Goal: Task Accomplishment & Management: Use online tool/utility

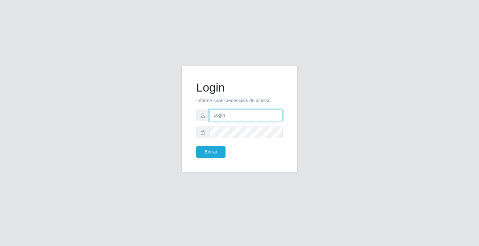
click at [244, 113] on input "text" at bounding box center [246, 116] width 74 height 12
type input "ediane@ideal"
click at [196, 146] on button "Entrar" at bounding box center [210, 152] width 29 height 12
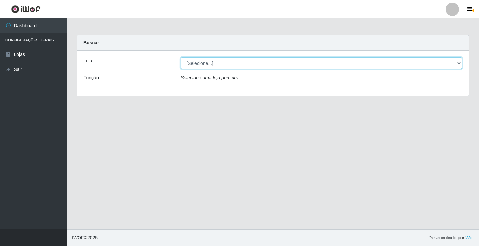
click at [223, 63] on select "[Selecione...] Ideal - Conceição" at bounding box center [322, 63] width 282 height 12
select select "231"
click at [181, 57] on select "[Selecione...] Ideal - Conceição" at bounding box center [322, 63] width 282 height 12
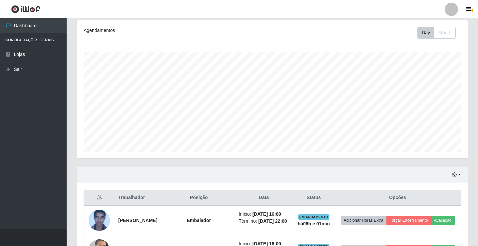
scroll to position [181, 0]
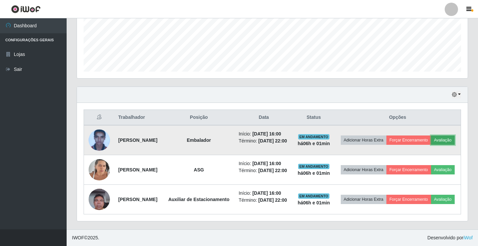
click at [431, 135] on button "Avaliação" at bounding box center [443, 139] width 24 height 9
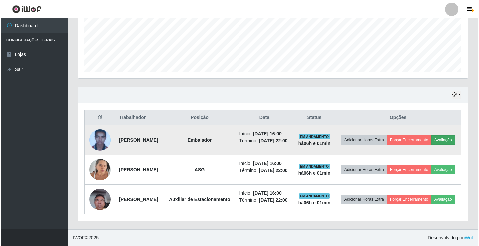
scroll to position [138, 387]
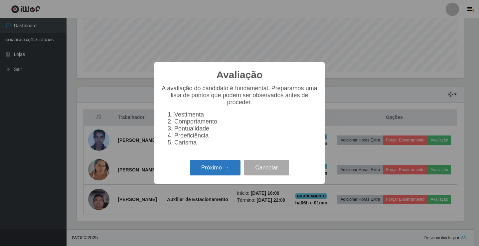
click at [206, 174] on button "Próximo →" at bounding box center [215, 168] width 51 height 16
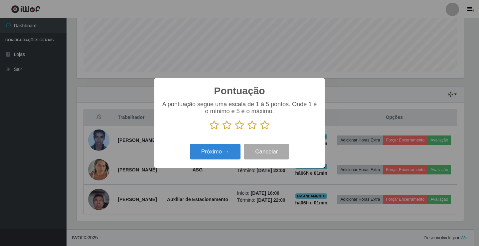
scroll to position [332703, 332454]
click at [262, 129] on icon at bounding box center [264, 125] width 9 height 10
click at [260, 130] on input "radio" at bounding box center [260, 130] width 0 height 0
click at [217, 151] on button "Próximo →" at bounding box center [215, 152] width 51 height 16
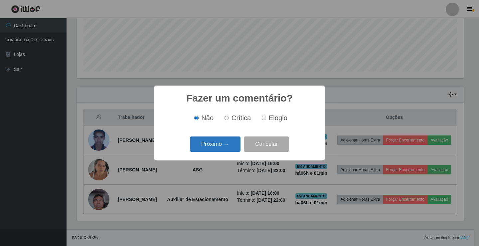
click at [217, 140] on button "Próximo →" at bounding box center [215, 144] width 51 height 16
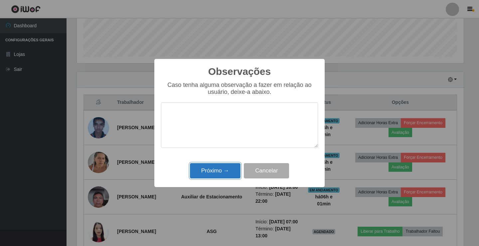
click at [216, 174] on button "Próximo →" at bounding box center [215, 171] width 51 height 16
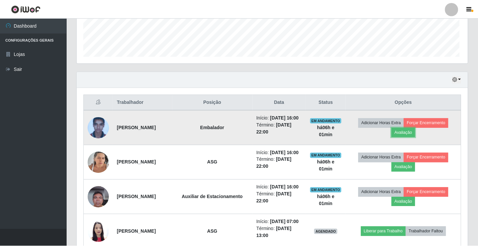
scroll to position [138, 390]
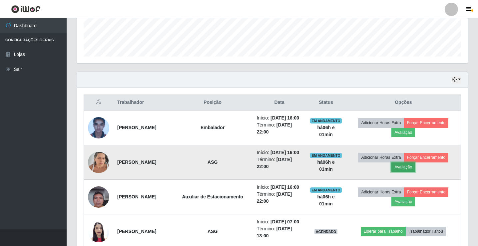
click at [410, 172] on button "Avaliação" at bounding box center [403, 166] width 24 height 9
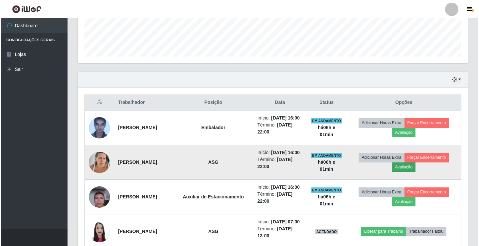
scroll to position [138, 387]
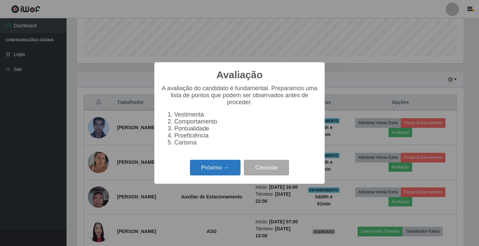
click at [216, 171] on button "Próximo →" at bounding box center [215, 168] width 51 height 16
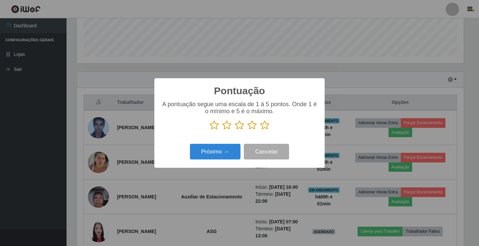
click at [264, 125] on icon at bounding box center [264, 125] width 9 height 10
click at [260, 130] on input "radio" at bounding box center [260, 130] width 0 height 0
click at [212, 153] on button "Próximo →" at bounding box center [215, 152] width 51 height 16
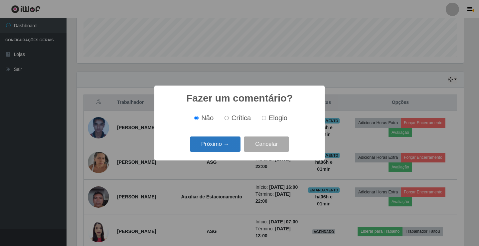
click at [215, 146] on button "Próximo →" at bounding box center [215, 144] width 51 height 16
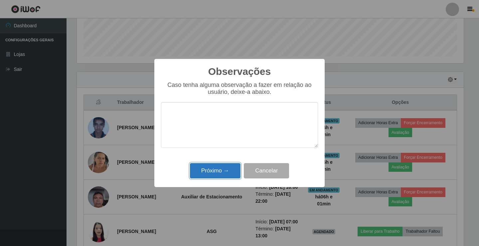
click at [221, 171] on button "Próximo →" at bounding box center [215, 171] width 51 height 16
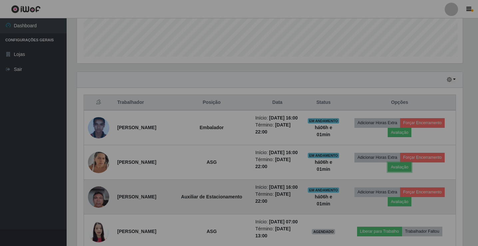
scroll to position [138, 390]
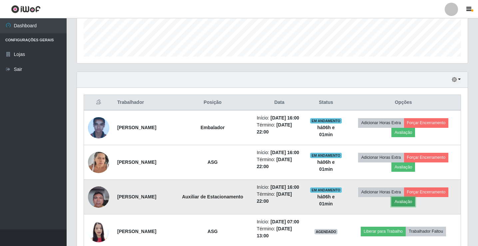
click at [415, 206] on button "Avaliação" at bounding box center [403, 201] width 24 height 9
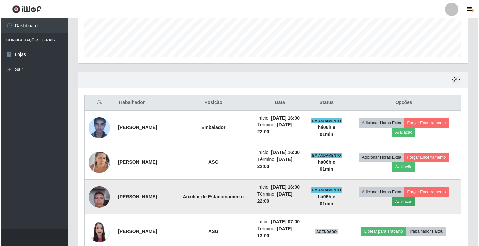
scroll to position [138, 387]
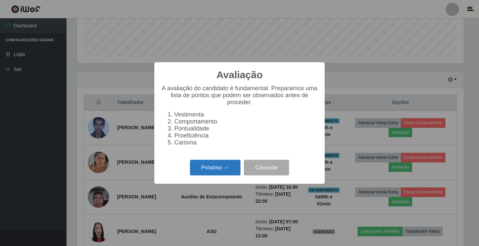
click at [233, 175] on button "Próximo →" at bounding box center [215, 168] width 51 height 16
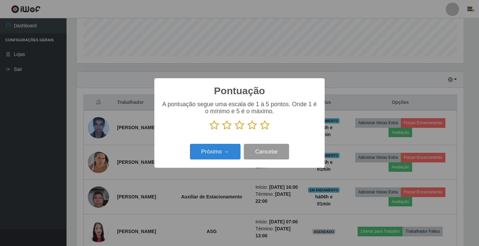
scroll to position [332703, 332454]
click at [267, 126] on icon at bounding box center [264, 125] width 9 height 10
click at [260, 130] on input "radio" at bounding box center [260, 130] width 0 height 0
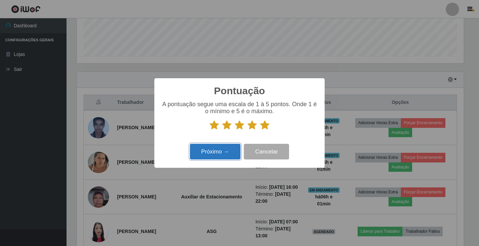
click at [209, 154] on button "Próximo →" at bounding box center [215, 152] width 51 height 16
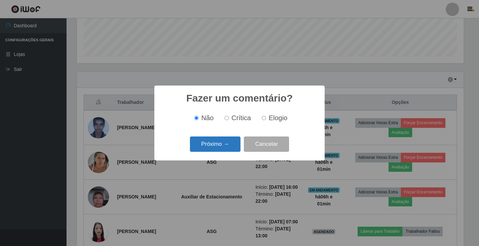
click at [219, 146] on button "Próximo →" at bounding box center [215, 144] width 51 height 16
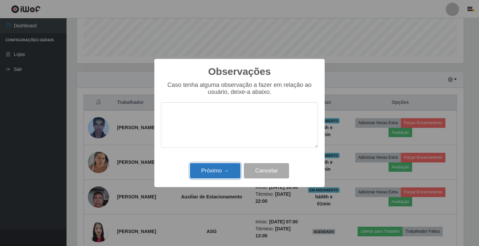
click at [223, 169] on button "Próximo →" at bounding box center [215, 171] width 51 height 16
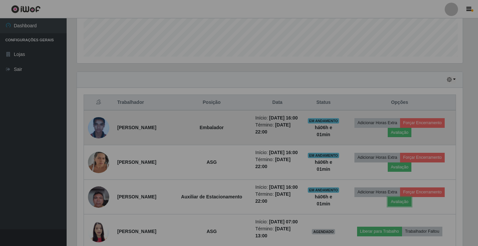
scroll to position [138, 390]
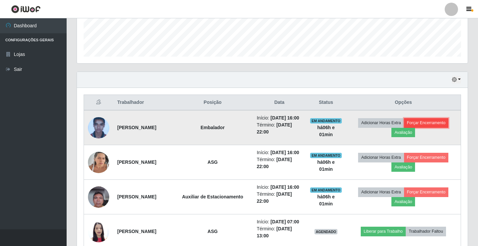
click at [425, 125] on button "Forçar Encerramento" at bounding box center [426, 122] width 45 height 9
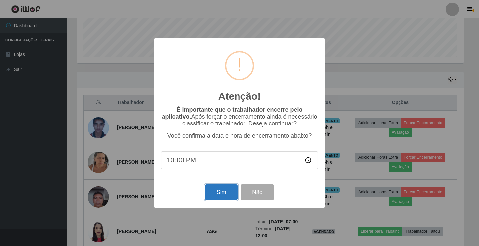
click at [207, 193] on button "Sim" at bounding box center [221, 192] width 32 height 16
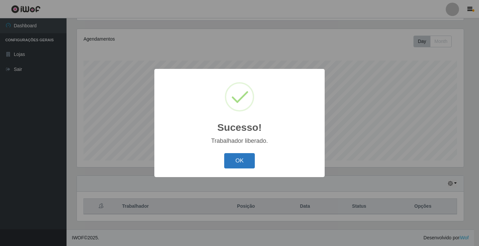
click at [240, 157] on button "OK" at bounding box center [239, 161] width 31 height 16
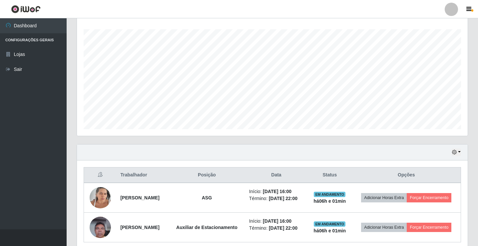
scroll to position [0, 0]
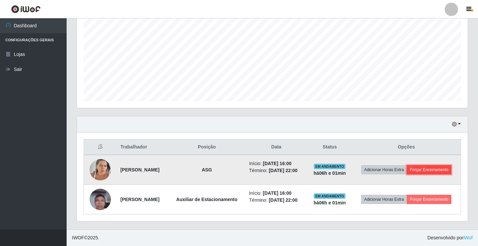
click at [432, 168] on button "Forçar Encerramento" at bounding box center [428, 169] width 45 height 9
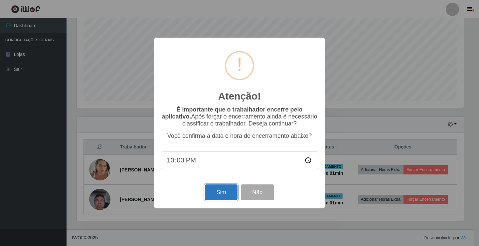
click at [221, 198] on button "Sim" at bounding box center [221, 192] width 32 height 16
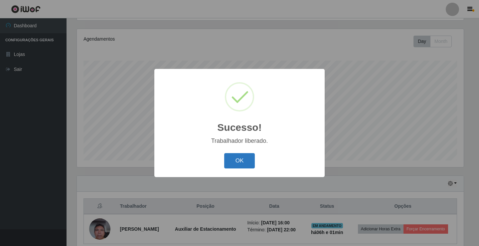
click at [237, 165] on button "OK" at bounding box center [239, 161] width 31 height 16
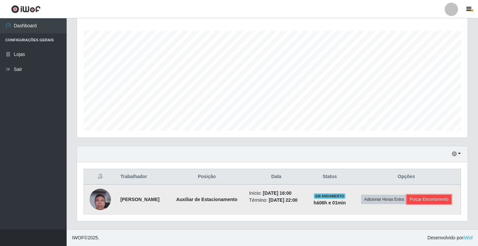
click at [446, 198] on button "Forçar Encerramento" at bounding box center [428, 199] width 45 height 9
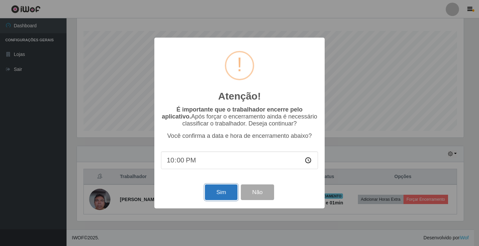
click at [221, 196] on button "Sim" at bounding box center [221, 192] width 32 height 16
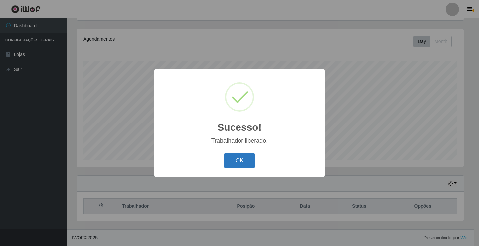
click at [236, 166] on button "OK" at bounding box center [239, 161] width 31 height 16
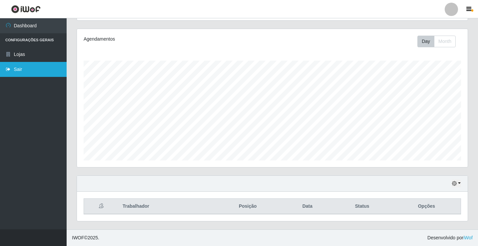
click at [22, 69] on link "Sair" at bounding box center [33, 69] width 67 height 15
